Goal: Task Accomplishment & Management: Use online tool/utility

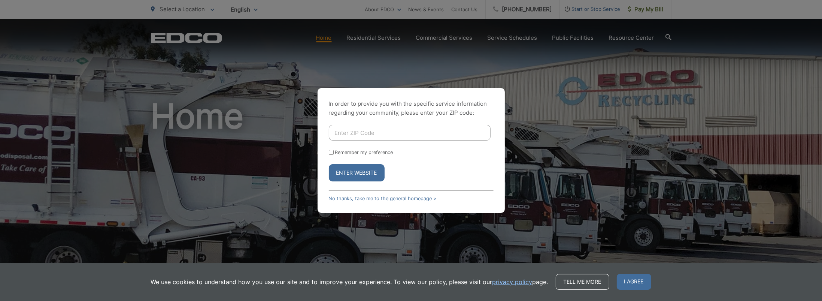
click at [379, 135] on input "Enter ZIP Code" at bounding box center [410, 133] width 162 height 16
type input "92082"
click at [332, 153] on input "Remember my preference" at bounding box center [331, 152] width 5 height 5
checkbox input "true"
click at [351, 170] on button "Enter Website" at bounding box center [357, 172] width 56 height 17
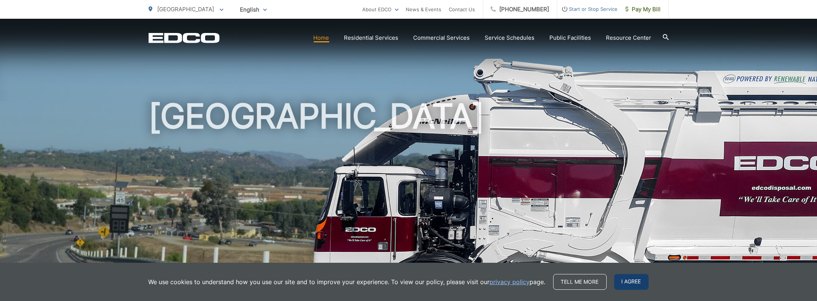
click at [636, 281] on span "I agree" at bounding box center [631, 282] width 34 height 16
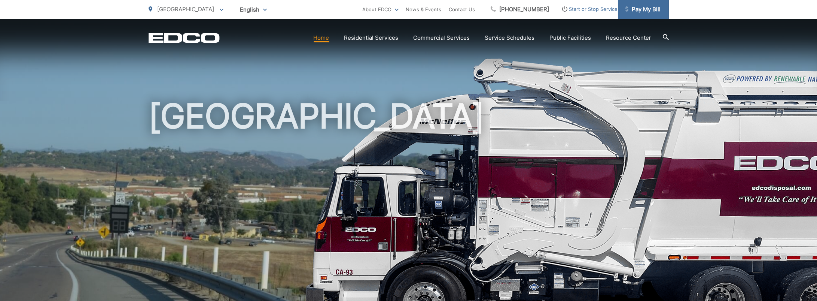
click at [645, 8] on span "Pay My Bill" at bounding box center [643, 9] width 36 height 9
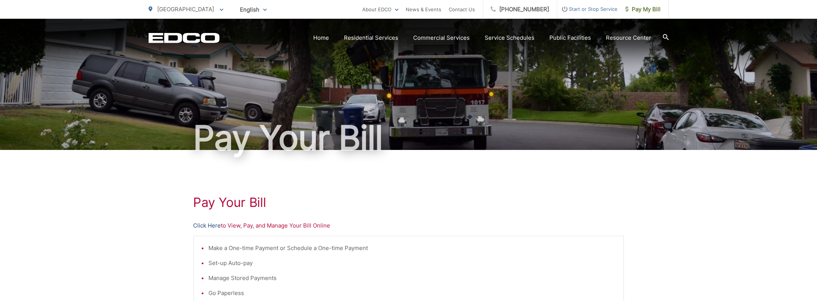
click at [211, 225] on link "Click Here" at bounding box center [208, 225] width 28 height 9
